Goal: Transaction & Acquisition: Purchase product/service

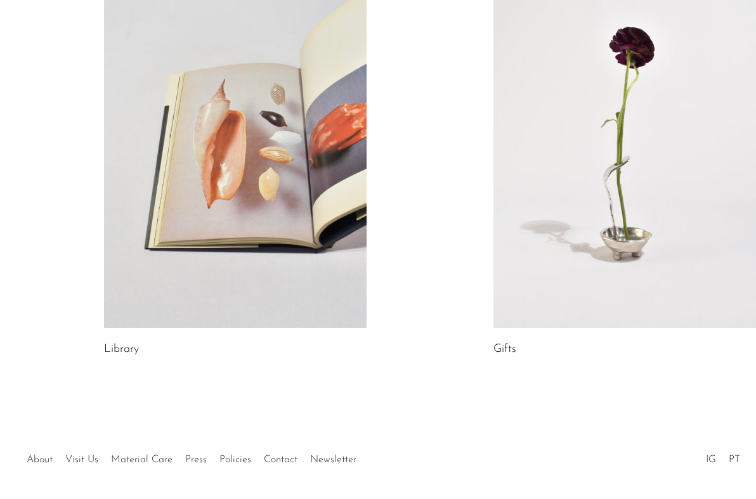
scroll to position [696, 0]
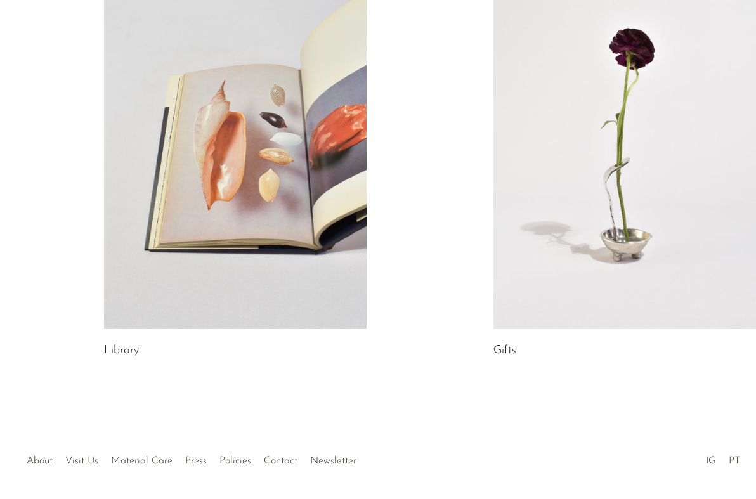
click at [296, 167] on link at bounding box center [235, 144] width 263 height 367
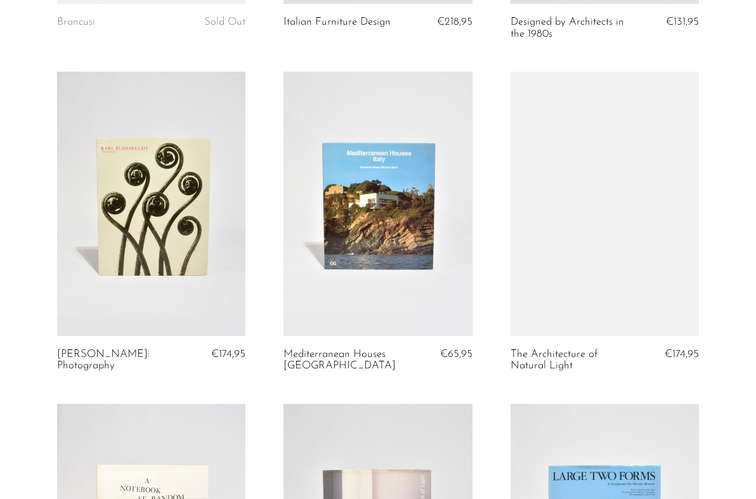
scroll to position [1042, 0]
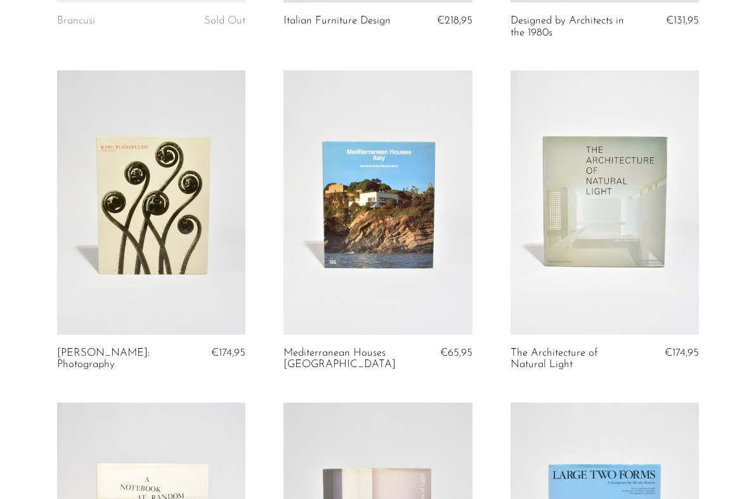
click at [166, 233] on link at bounding box center [151, 202] width 189 height 264
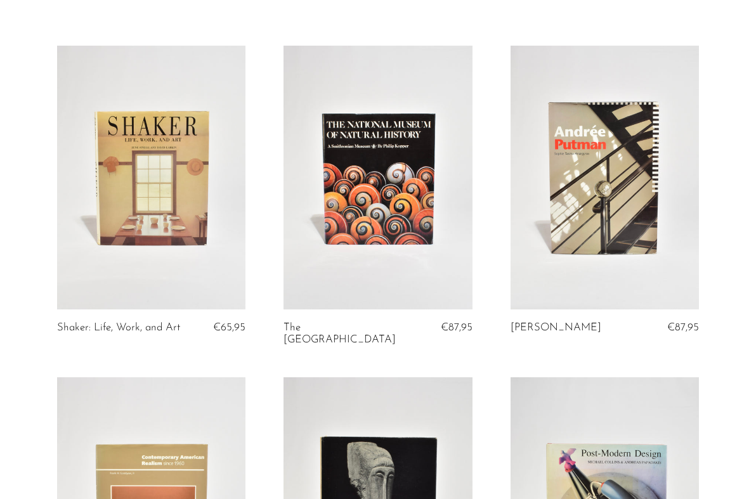
scroll to position [0, 0]
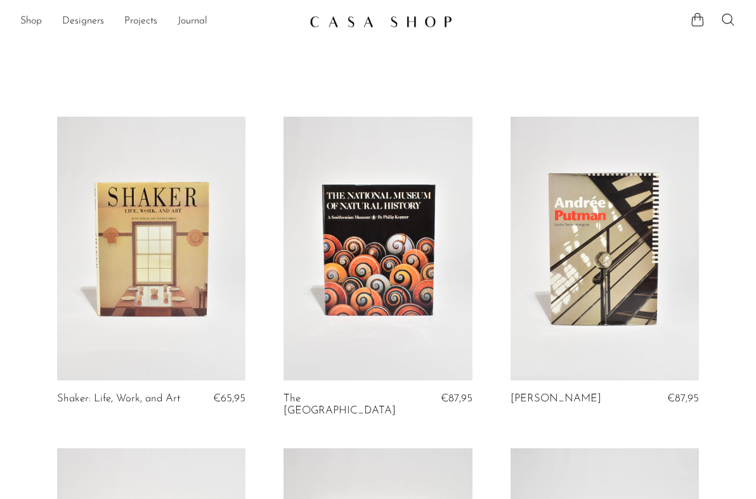
click at [734, 8] on section "Shop Featured New Arrivals Bestsellers Coming Soon Jewelry Jewelry All Earrings…" at bounding box center [378, 16] width 756 height 33
click at [731, 16] on icon at bounding box center [728, 19] width 15 height 15
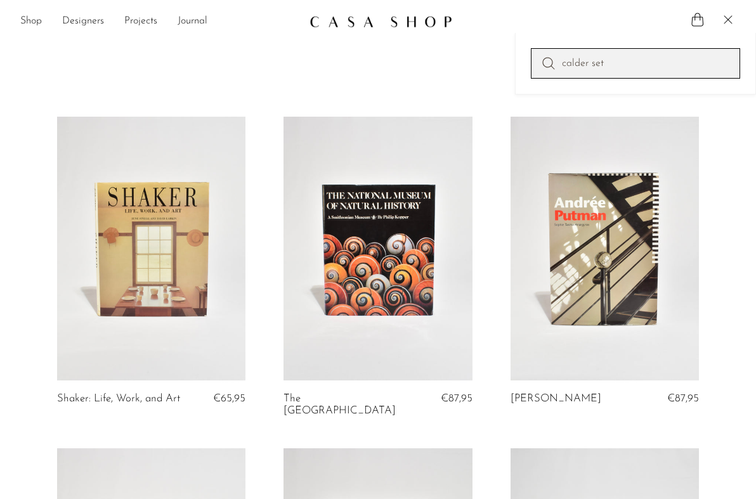
type input "calder set"
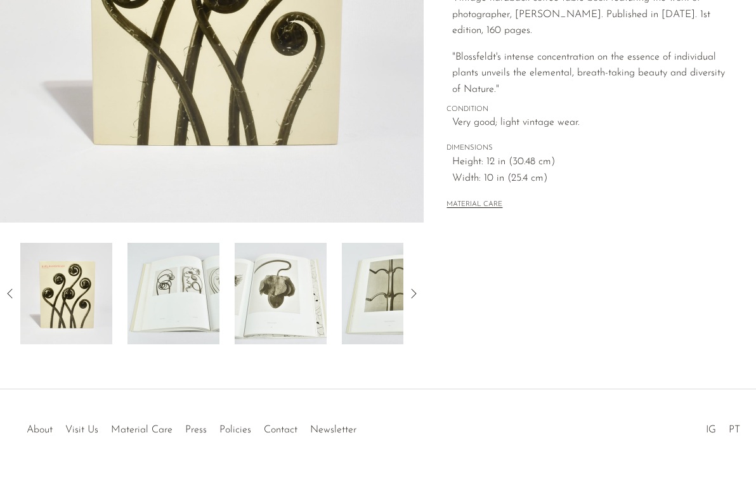
scroll to position [307, 0]
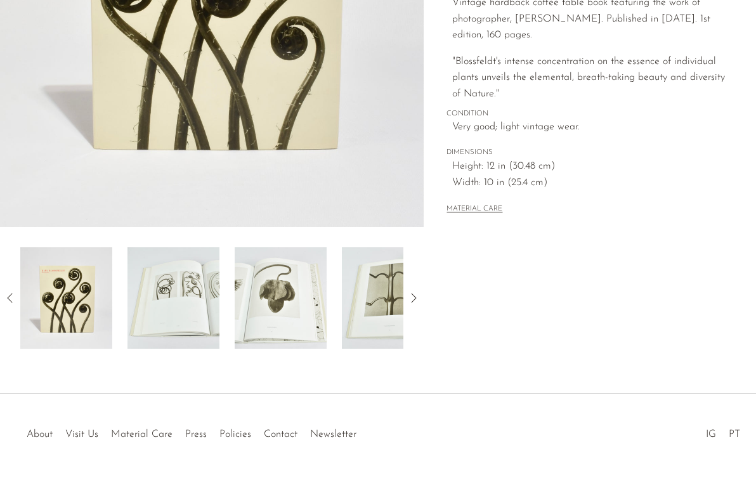
click at [173, 290] on img at bounding box center [173, 297] width 92 height 101
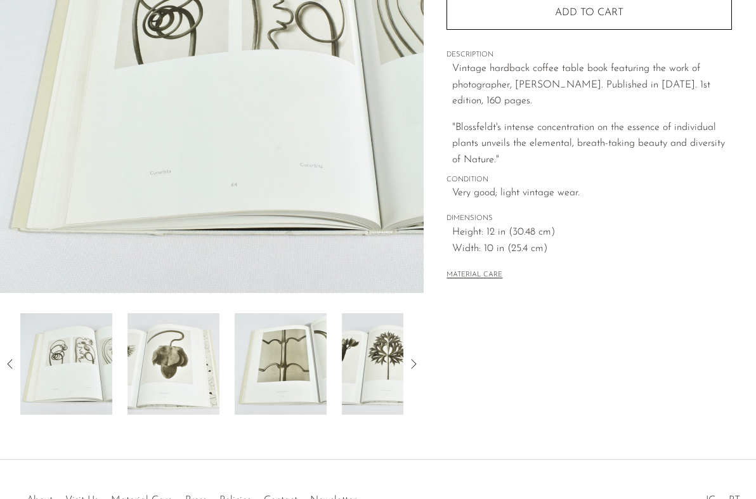
scroll to position [115, 0]
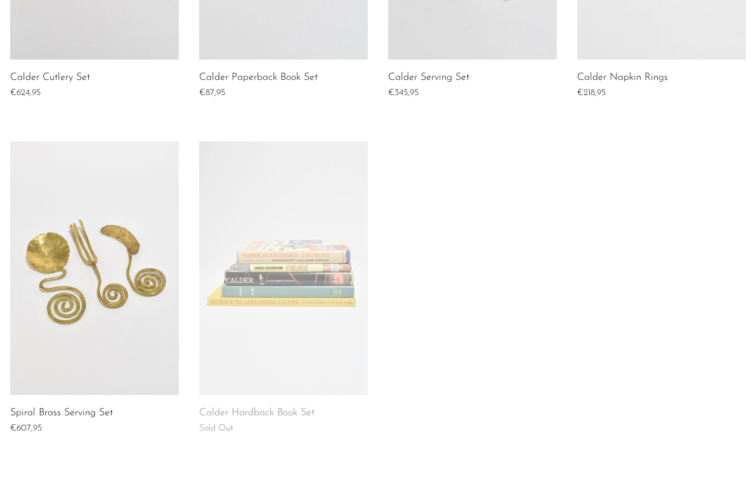
scroll to position [430, 0]
click at [285, 294] on link at bounding box center [283, 269] width 169 height 254
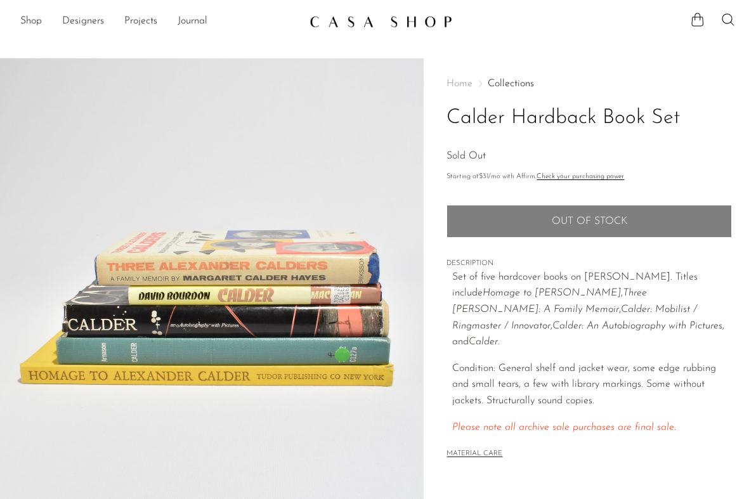
click at [204, 308] on img at bounding box center [212, 296] width 424 height 476
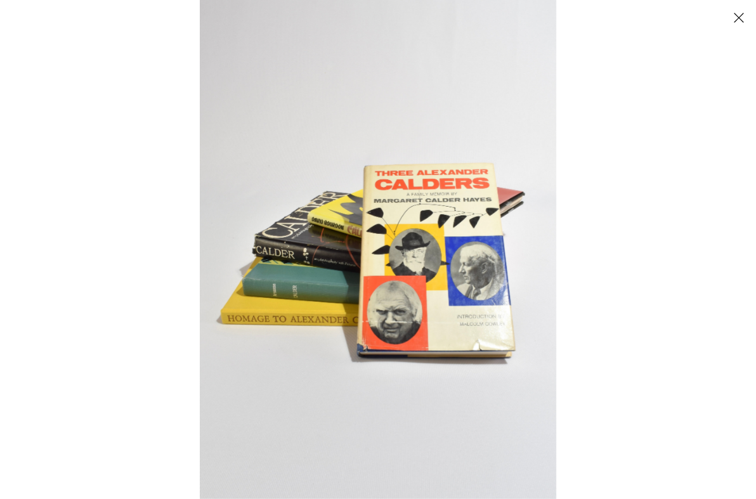
click at [737, 14] on button "Close" at bounding box center [739, 17] width 22 height 22
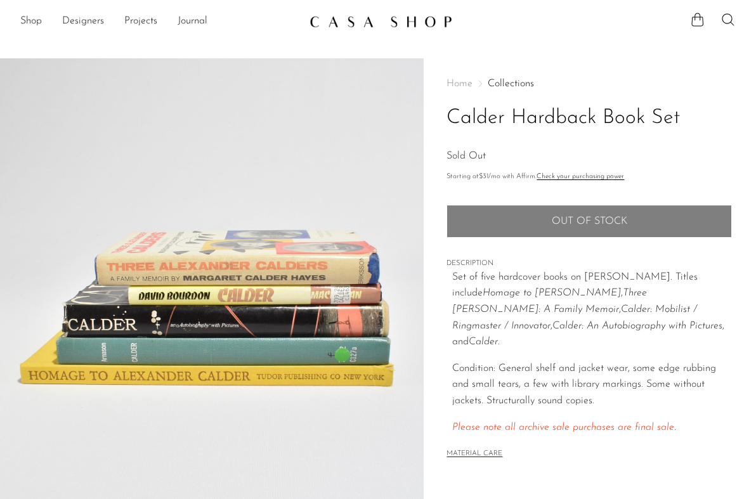
click at [353, 30] on link at bounding box center [378, 21] width 137 height 23
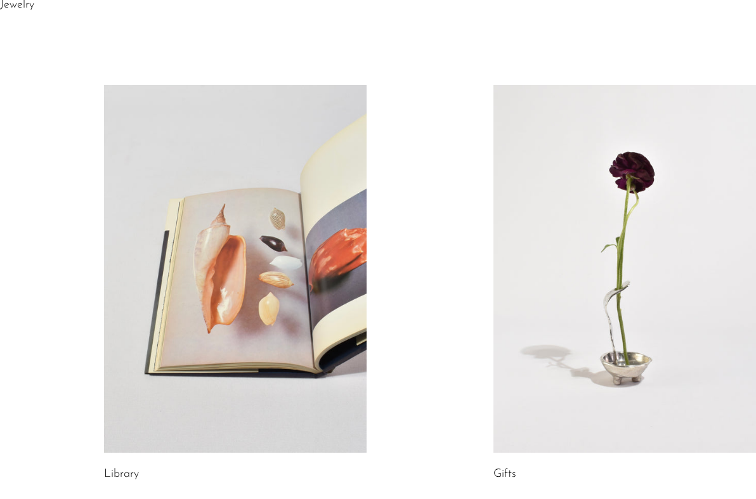
scroll to position [343, 0]
